Goal: Task Accomplishment & Management: Use online tool/utility

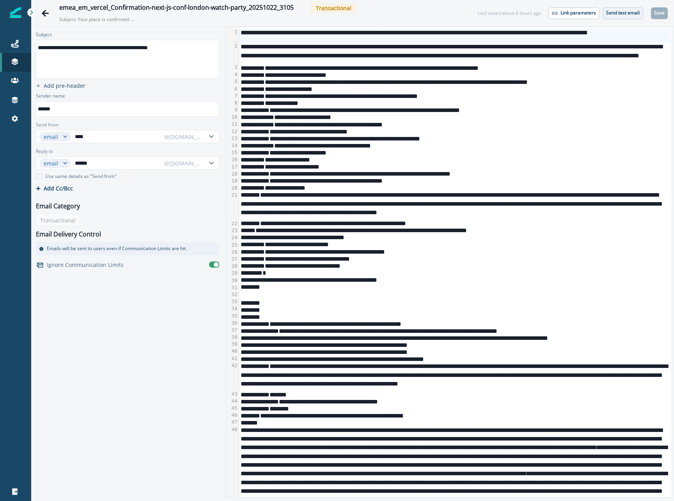
click at [639, 16] on button "Send test email" at bounding box center [622, 13] width 41 height 12
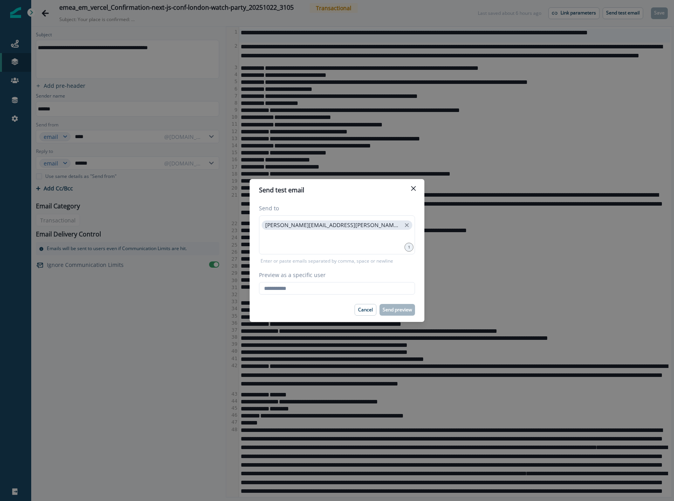
click at [373, 272] on label "Preview as a specific user" at bounding box center [334, 275] width 151 height 8
click at [373, 282] on input "Preview as a specific user" at bounding box center [337, 288] width 156 height 12
click at [363, 284] on input "Preview as a specific user" at bounding box center [337, 288] width 156 height 12
type input "**********"
click at [368, 290] on input "**********" at bounding box center [337, 288] width 156 height 12
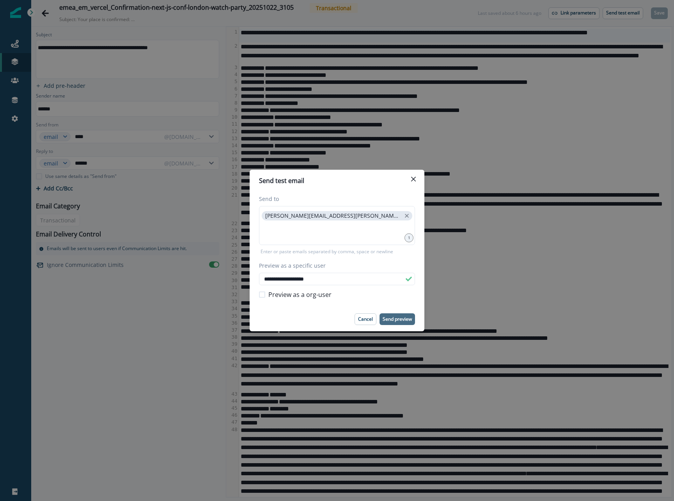
click at [391, 316] on p "Send preview" at bounding box center [396, 318] width 29 height 5
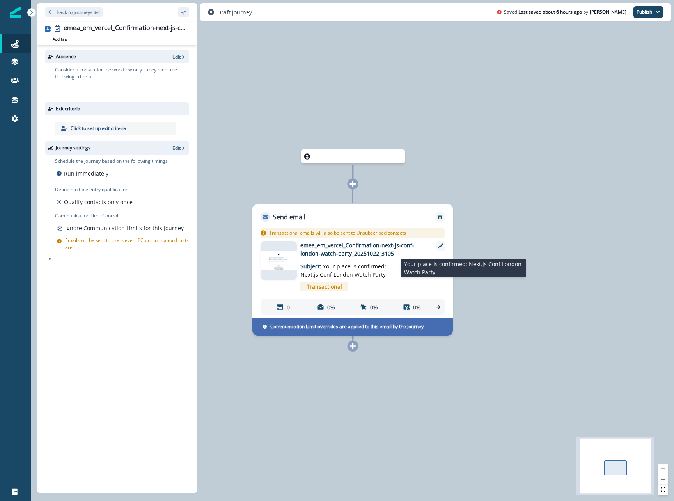
click at [343, 263] on span "Your place is confirmed: Next.js Conf London Watch Party" at bounding box center [343, 270] width 86 height 16
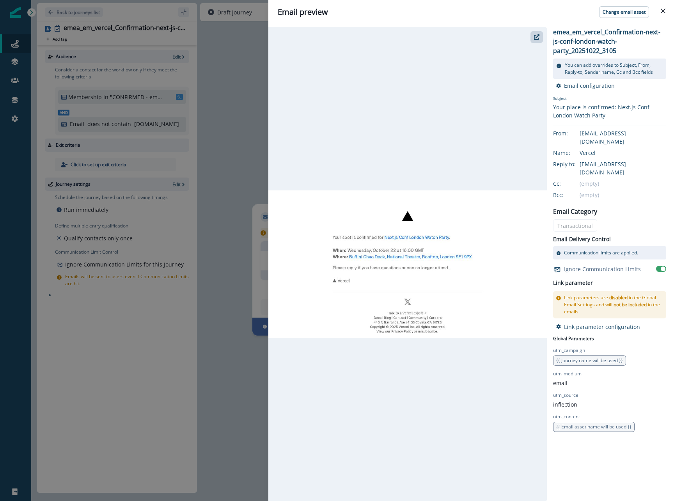
click at [221, 79] on div "Email preview Change email asset emea_em_vercel_Confirmation-next-js-conf-londo…" at bounding box center [337, 250] width 674 height 501
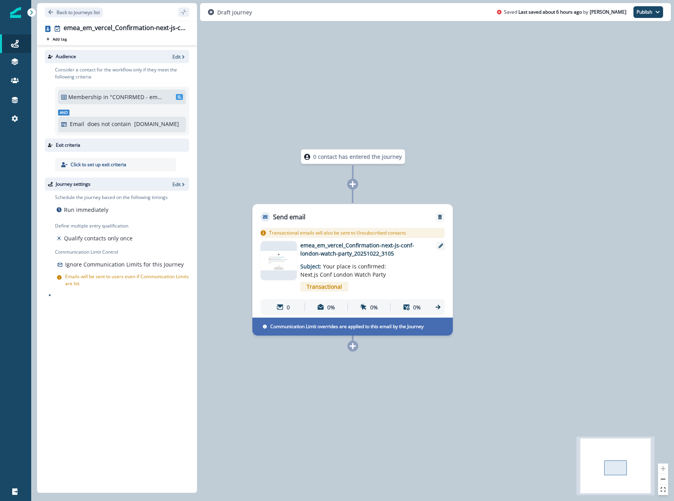
click at [275, 252] on img at bounding box center [278, 260] width 36 height 19
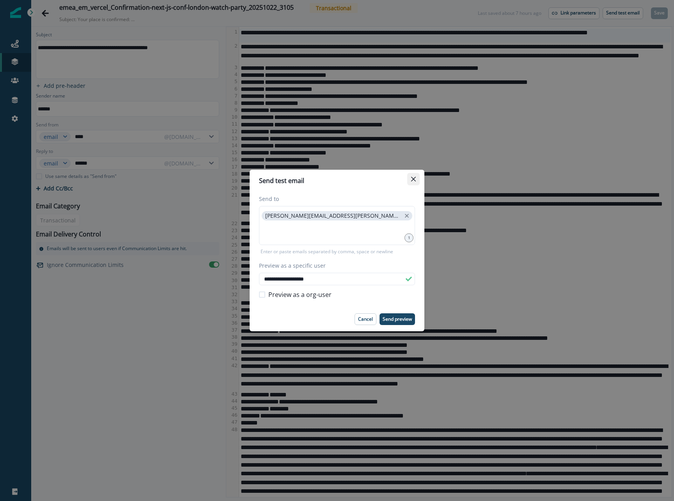
click at [409, 178] on button "Close" at bounding box center [413, 179] width 12 height 12
